Goal: Task Accomplishment & Management: Use online tool/utility

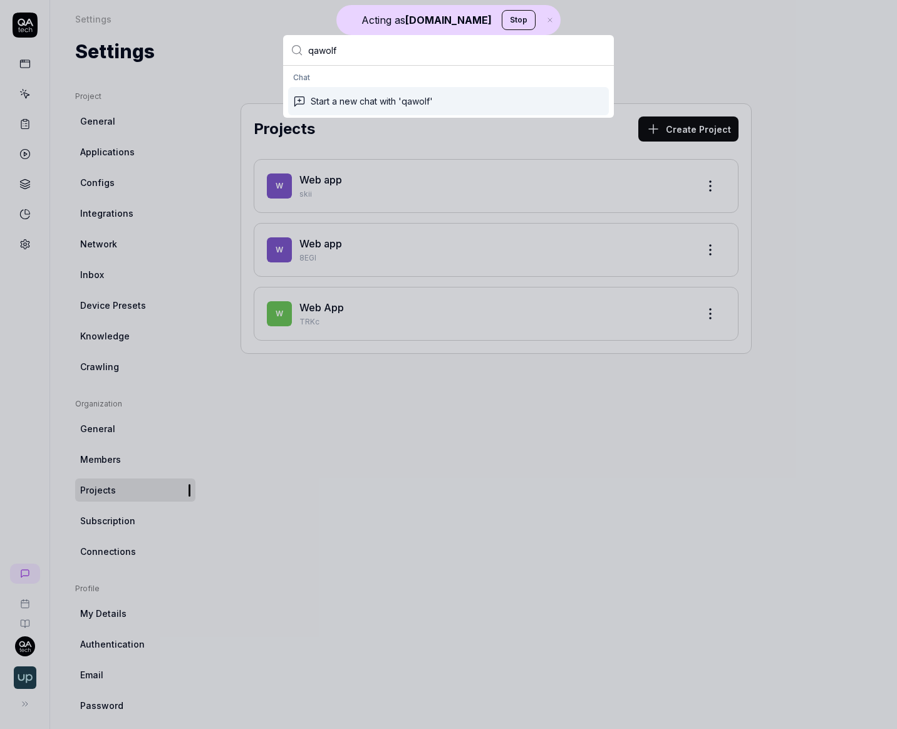
type input "qawolf"
click at [276, 121] on div "CommandMenu A menu of quick actions qawolf Chat Start a new chat with 'qawolf'" at bounding box center [448, 76] width 361 height 113
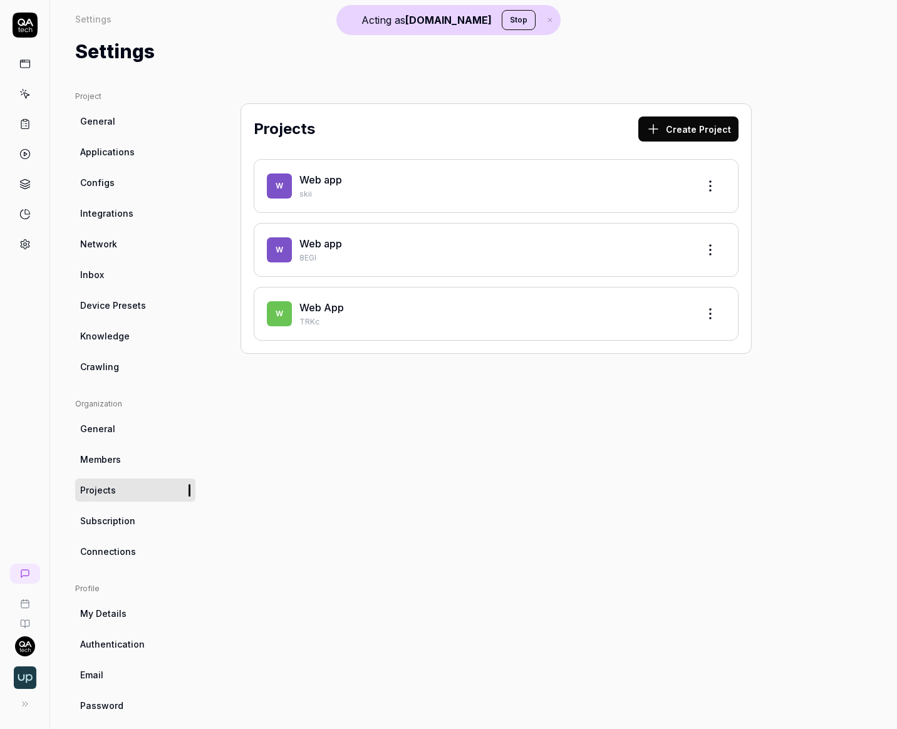
click at [27, 674] on img "button" at bounding box center [25, 677] width 23 height 23
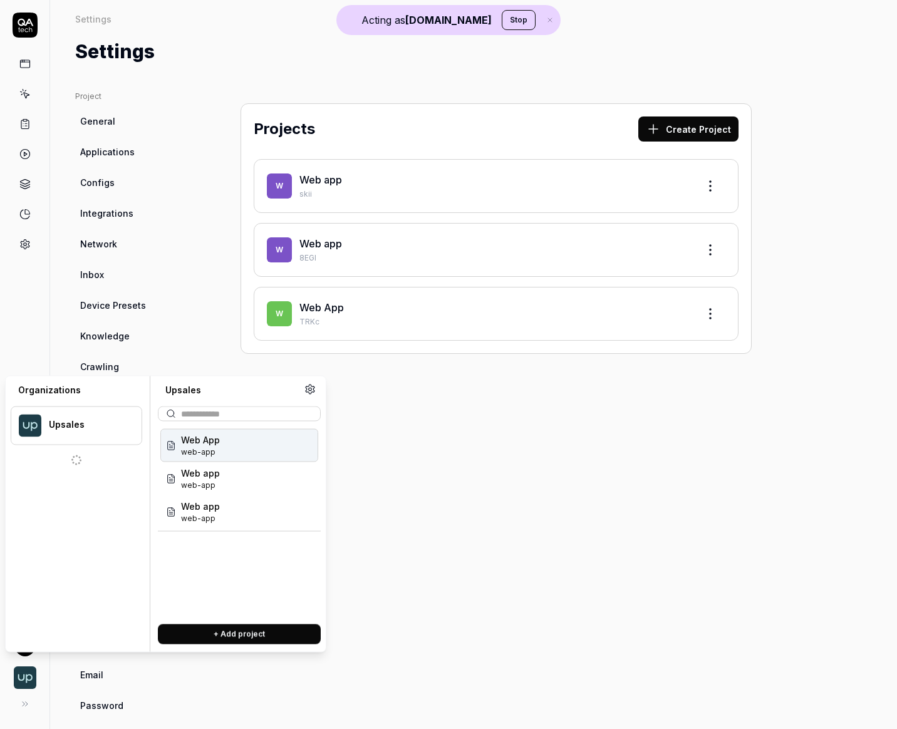
click at [68, 318] on div "Project General Applications Configs Integrations Network Inbox Device Presets …" at bounding box center [473, 404] width 847 height 676
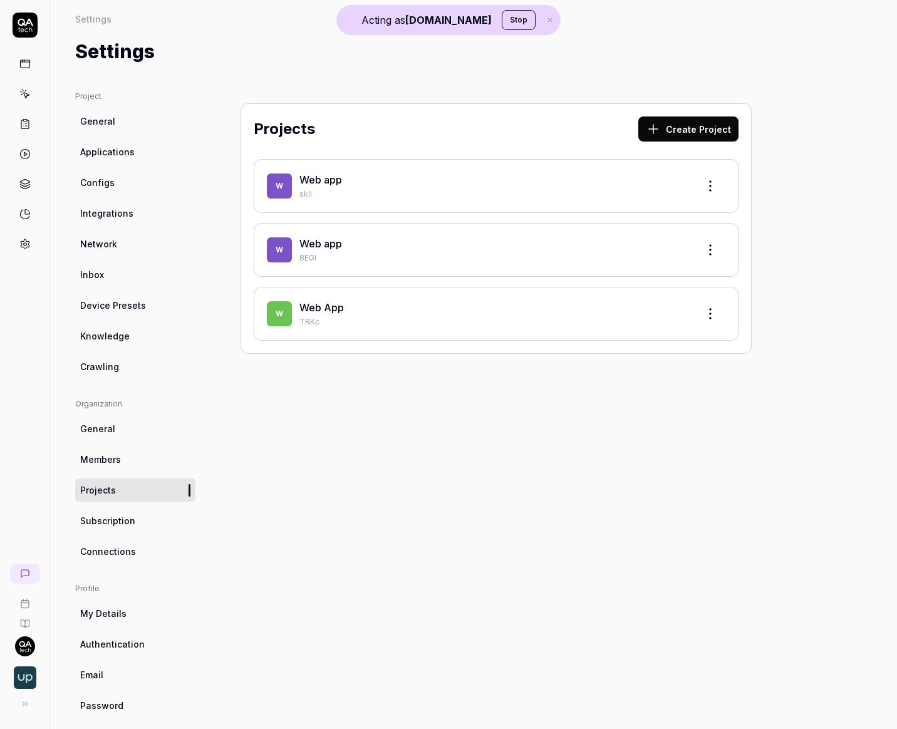
click at [502, 27] on button "Stop" at bounding box center [519, 20] width 34 height 20
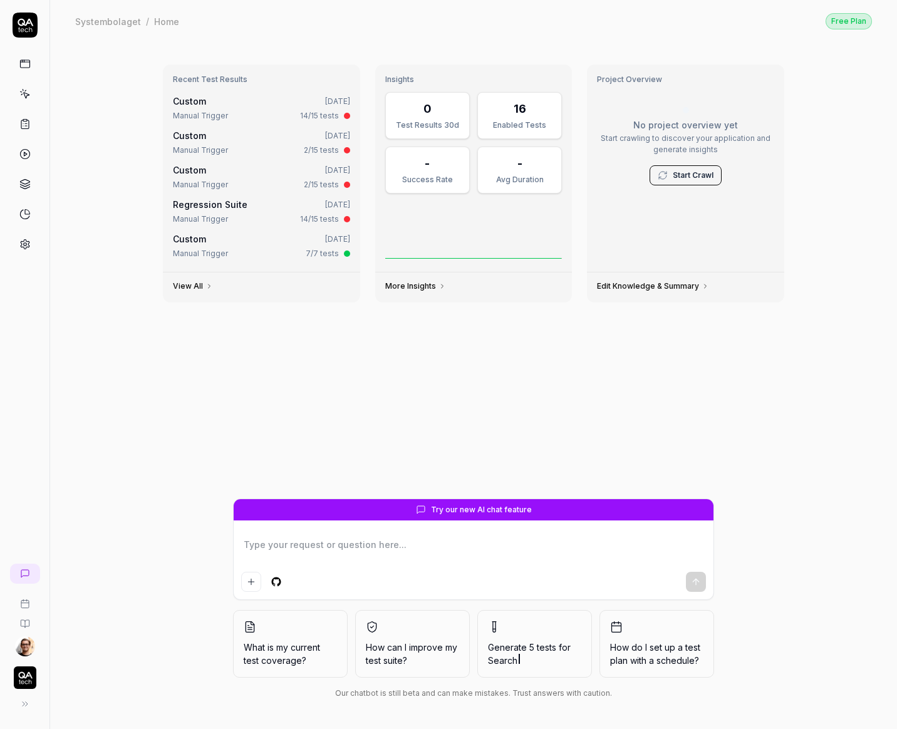
click at [29, 26] on icon at bounding box center [25, 25] width 25 height 25
type textarea "*"
